Goal: Find specific page/section: Find specific page/section

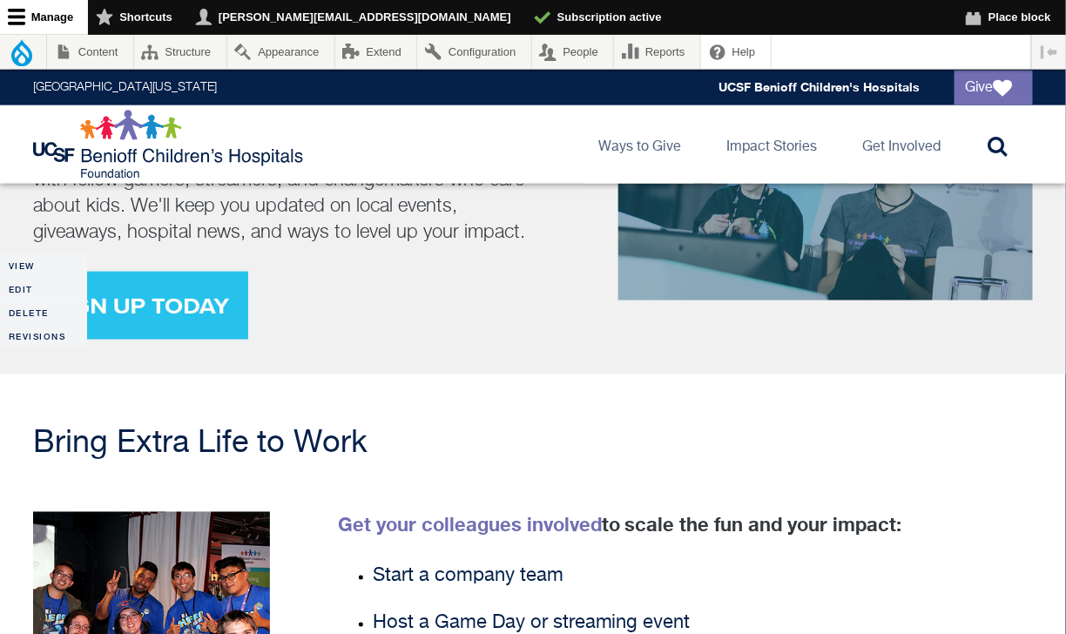
scroll to position [2483, 0]
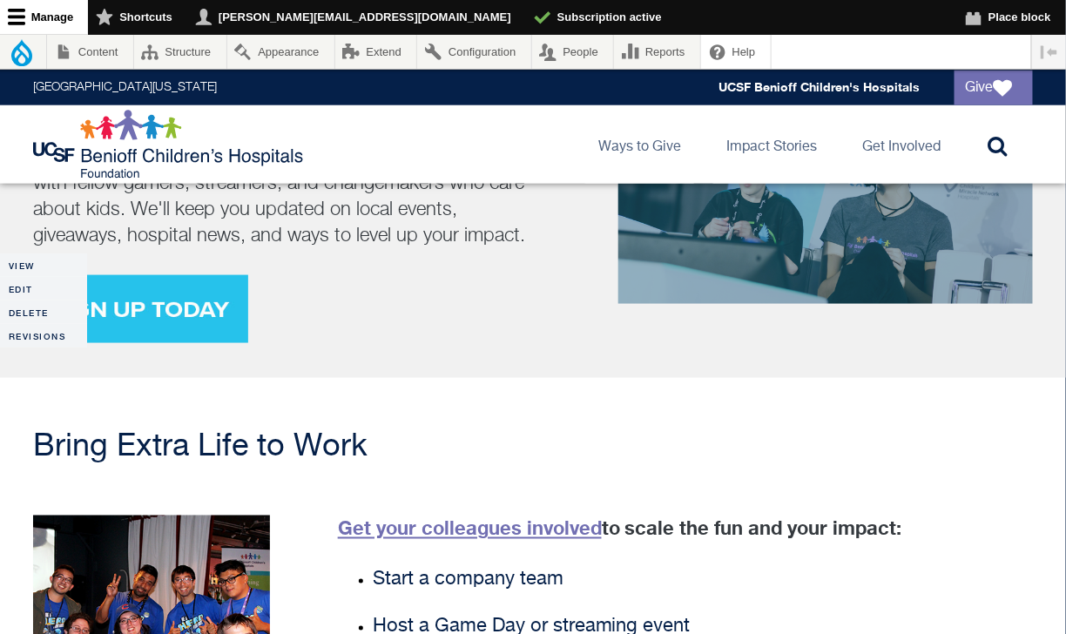
click at [497, 517] on link "Get your colleagues involved" at bounding box center [470, 528] width 264 height 23
click at [33, 283] on link "Edit" at bounding box center [43, 289] width 87 height 24
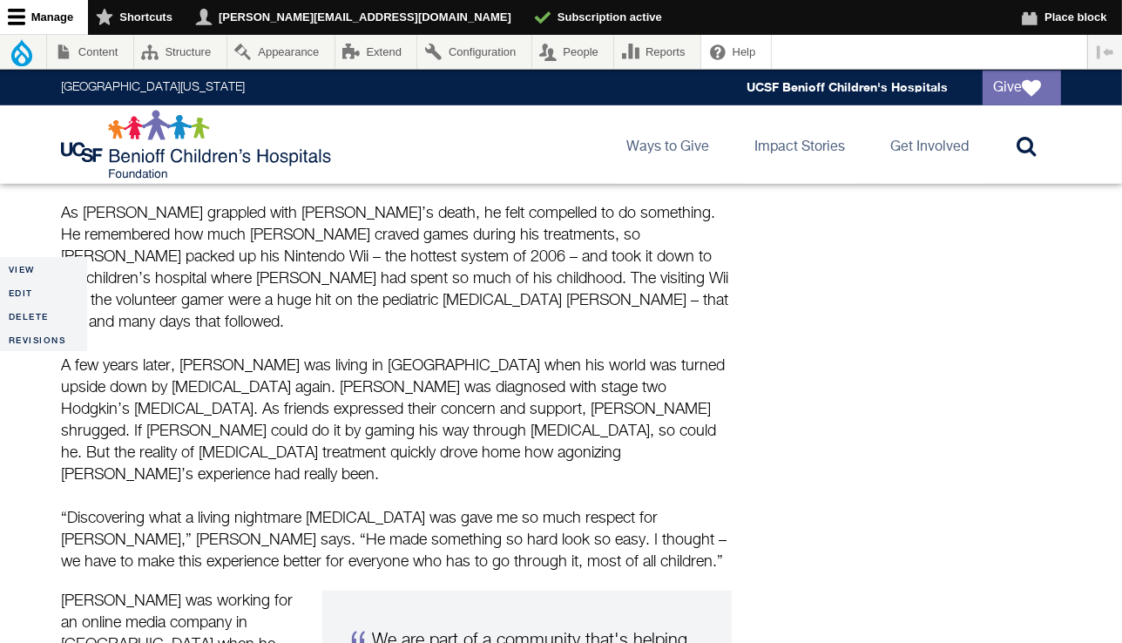
scroll to position [1133, 0]
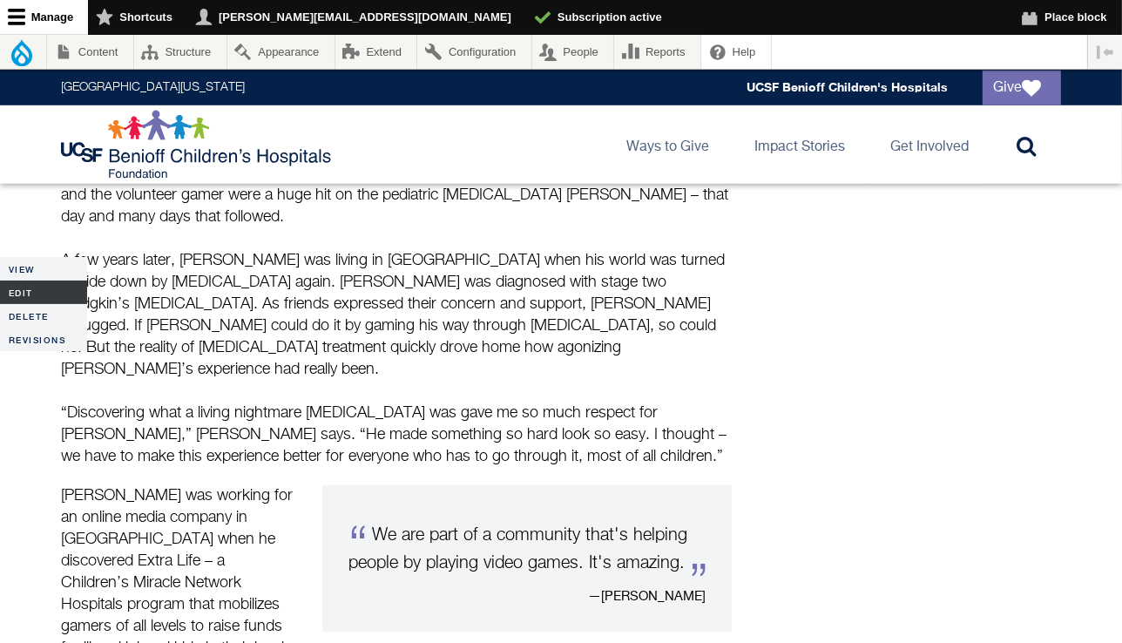
click at [12, 291] on link "Edit" at bounding box center [43, 293] width 87 height 24
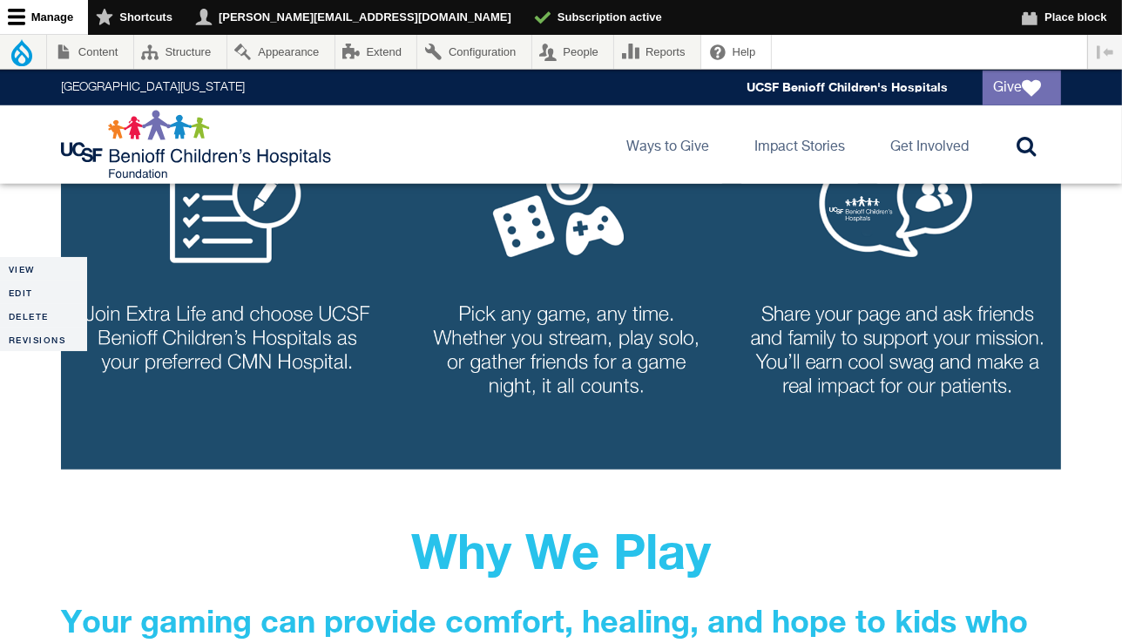
scroll to position [1307, 0]
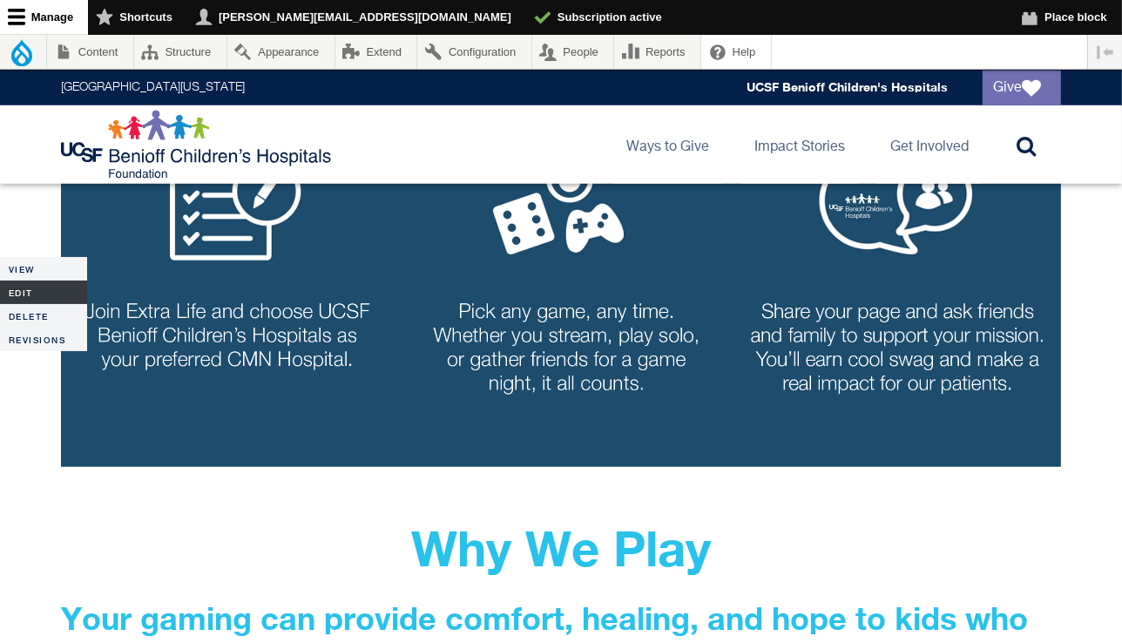
click at [40, 294] on link "Edit" at bounding box center [43, 293] width 87 height 24
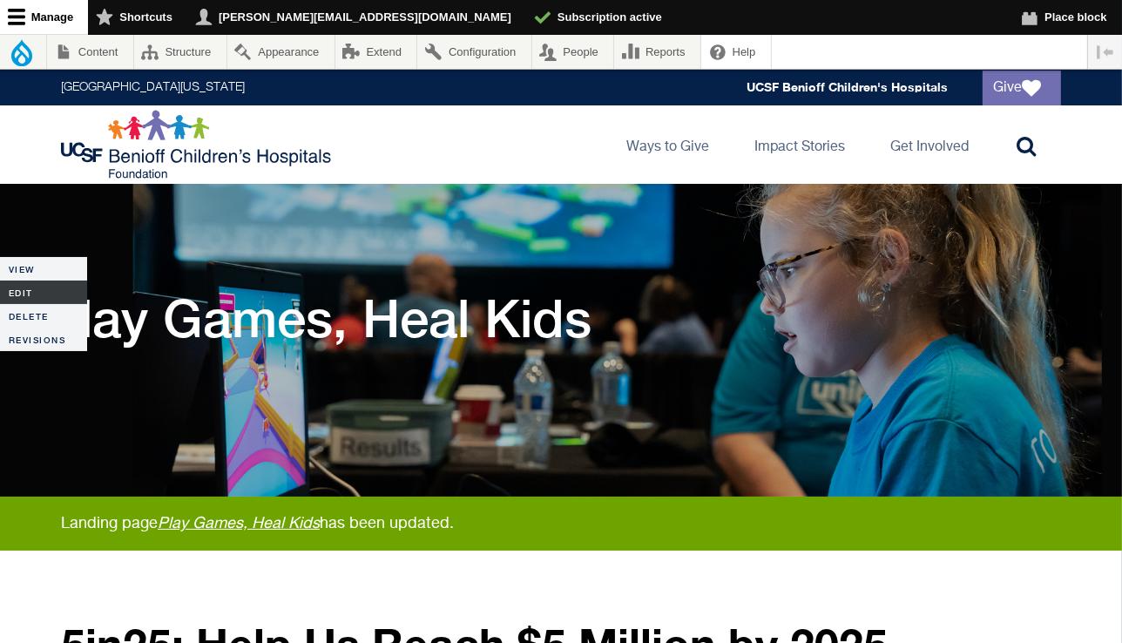
click at [33, 302] on link "Edit" at bounding box center [43, 293] width 87 height 24
click at [28, 293] on link "Edit" at bounding box center [43, 293] width 87 height 24
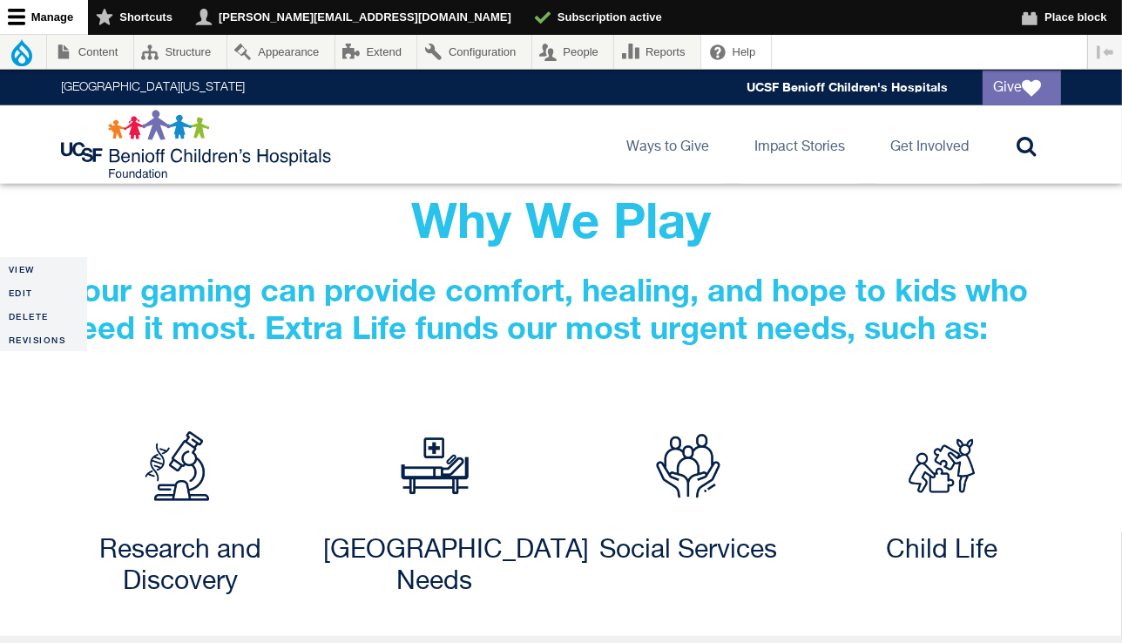
scroll to position [1689, 0]
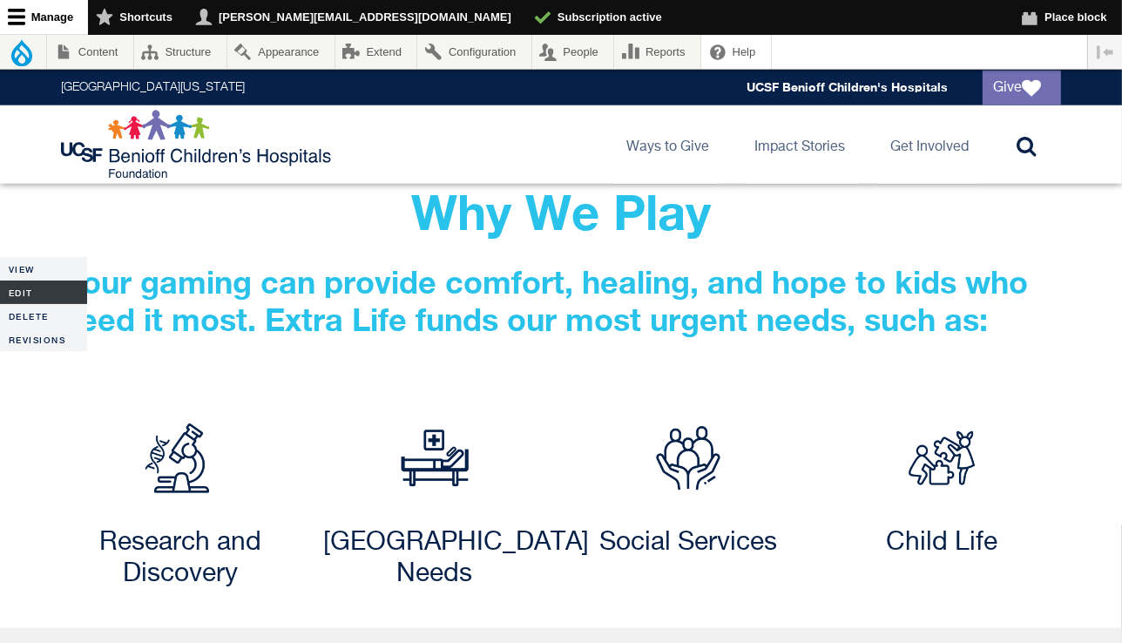
click at [29, 290] on link "Edit" at bounding box center [43, 293] width 87 height 24
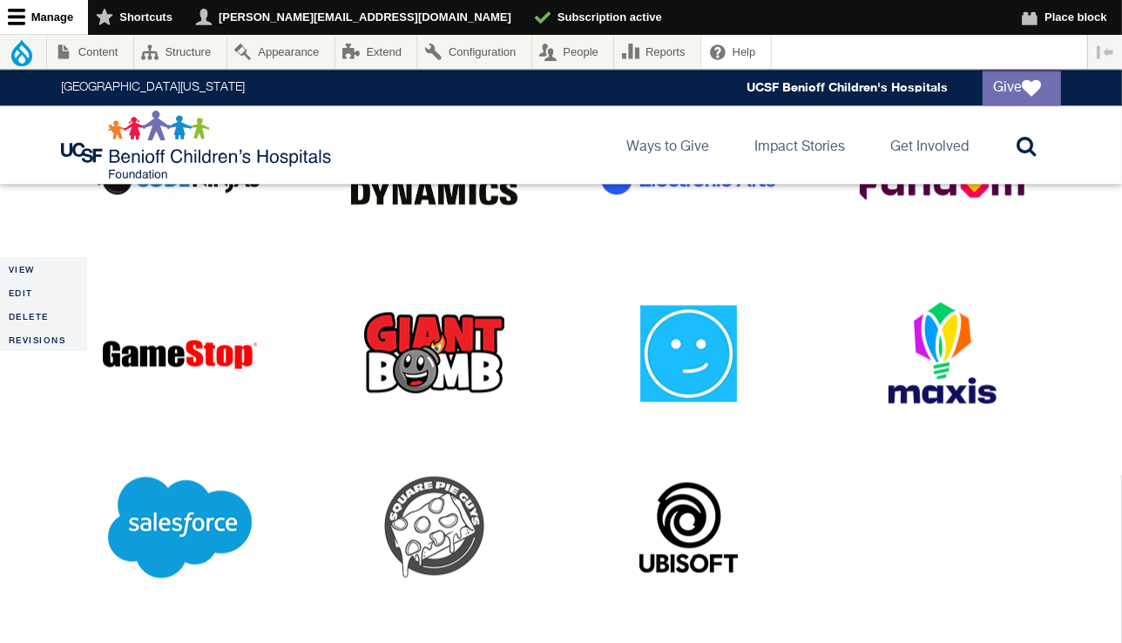
scroll to position [3946, 0]
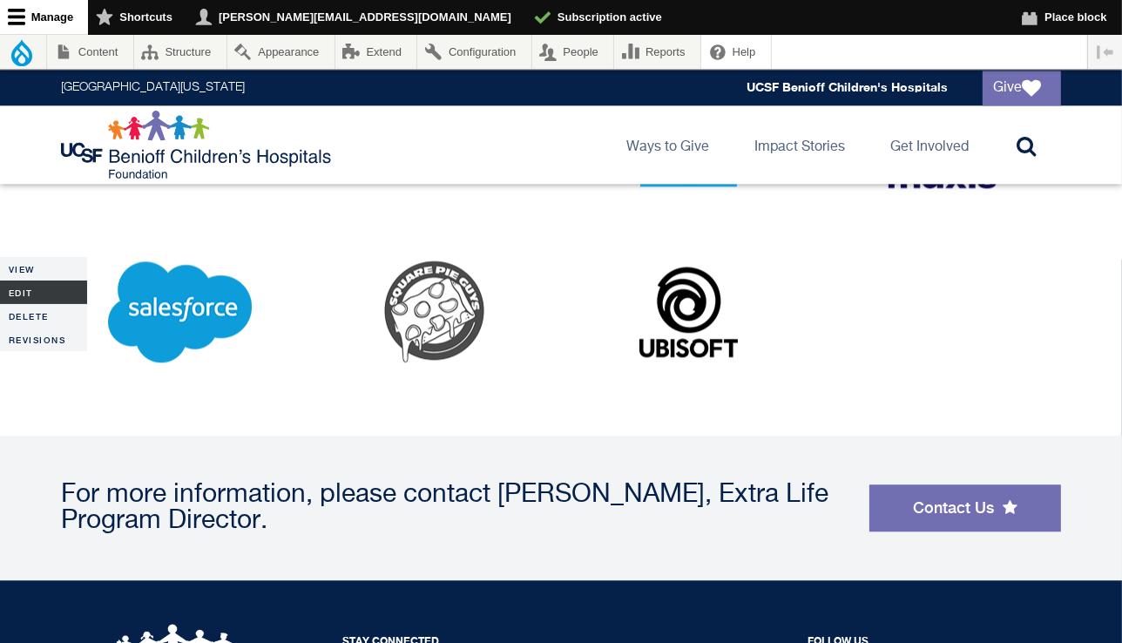
click at [18, 297] on link "Edit" at bounding box center [43, 293] width 87 height 24
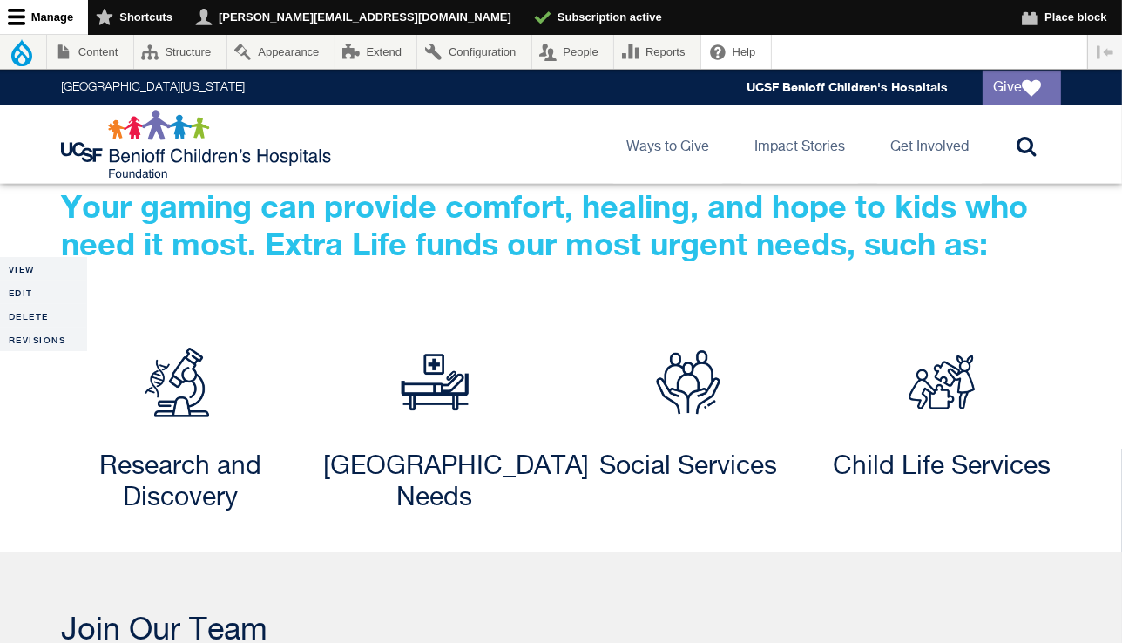
scroll to position [1691, 0]
